Goal: Entertainment & Leisure: Browse casually

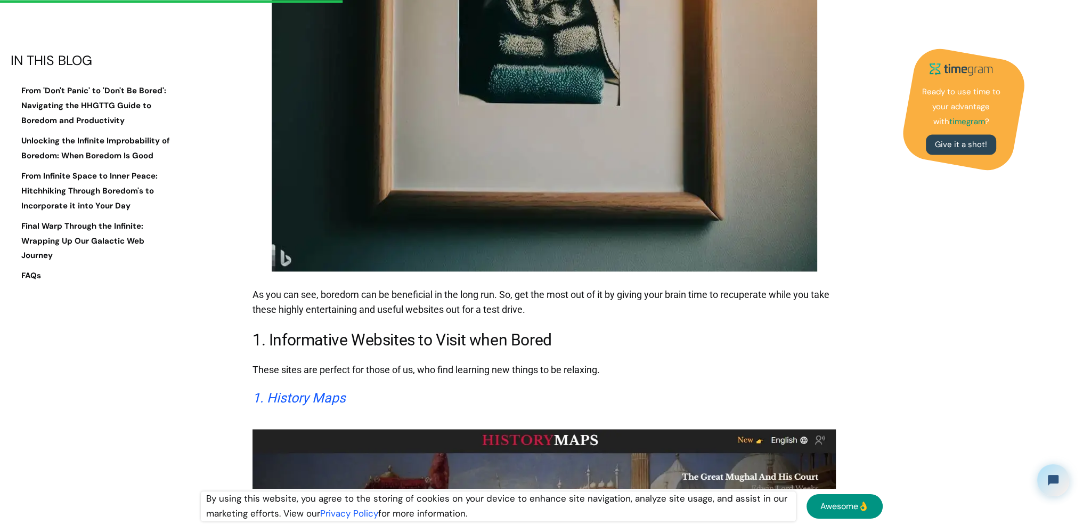
scroll to position [2237, 0]
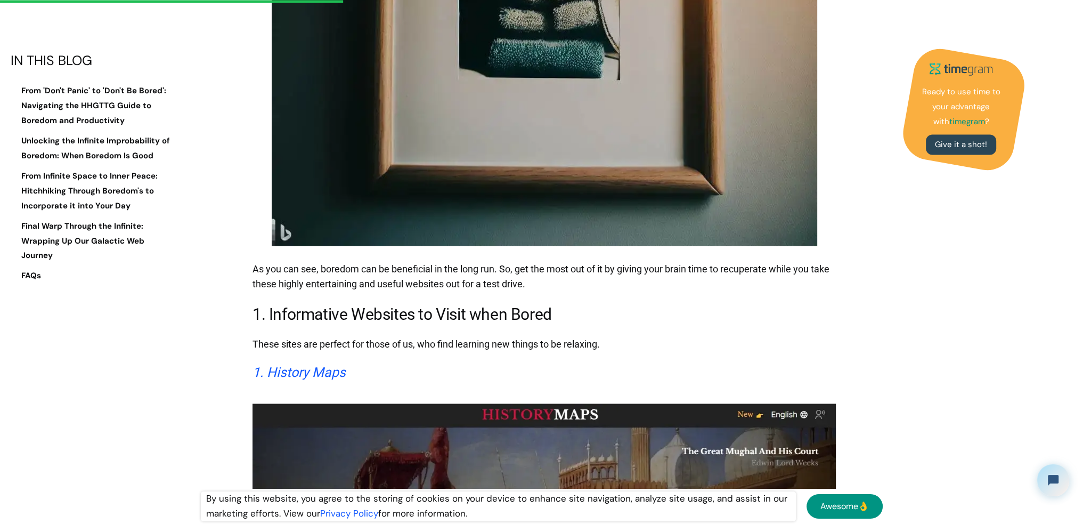
click at [315, 364] on em "1. History Maps" at bounding box center [298, 371] width 93 height 15
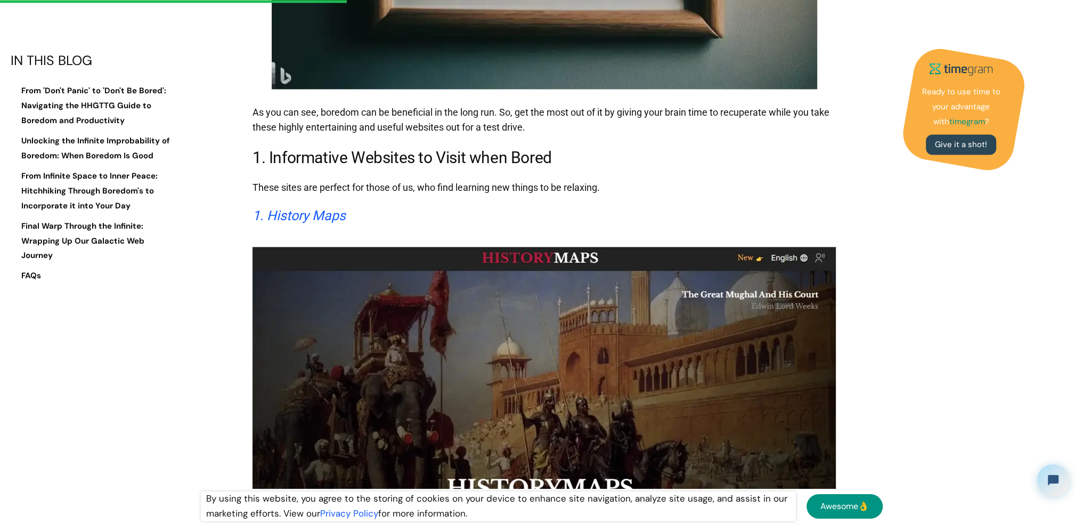
scroll to position [2397, 0]
